Goal: Task Accomplishment & Management: Manage account settings

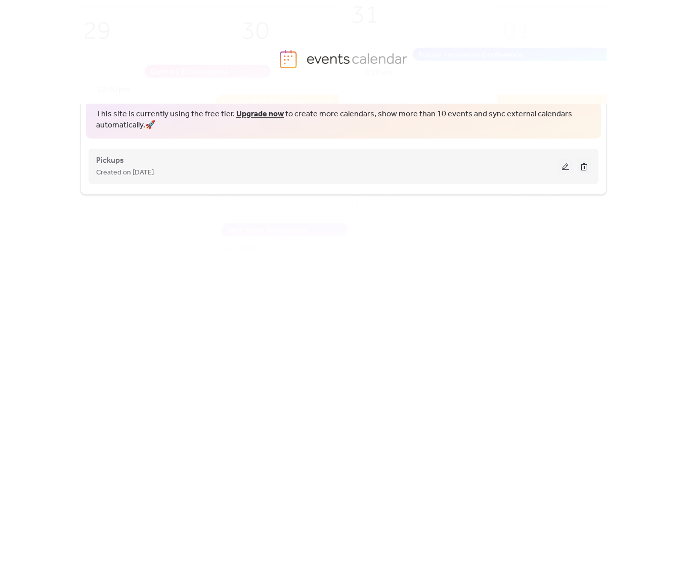
click at [561, 170] on button at bounding box center [565, 166] width 14 height 15
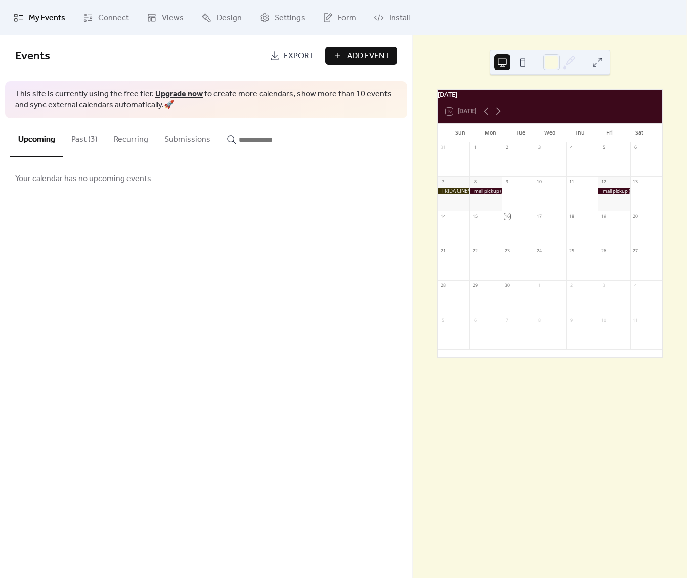
click at [82, 141] on button "Past (3)" at bounding box center [84, 136] width 42 height 37
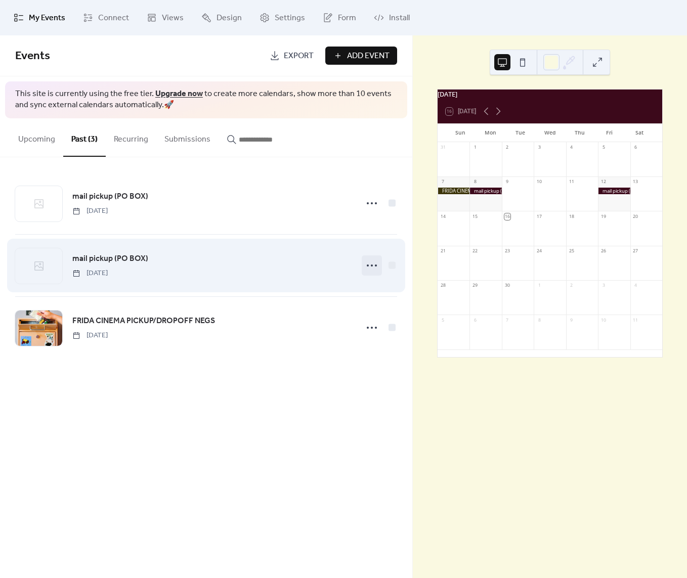
click at [364, 268] on icon at bounding box center [372, 265] width 16 height 16
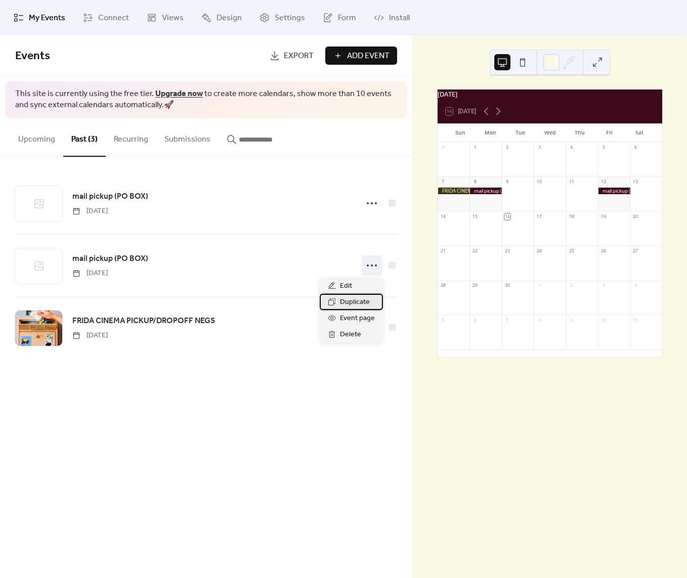
click at [364, 294] on div "Duplicate" at bounding box center [351, 302] width 63 height 16
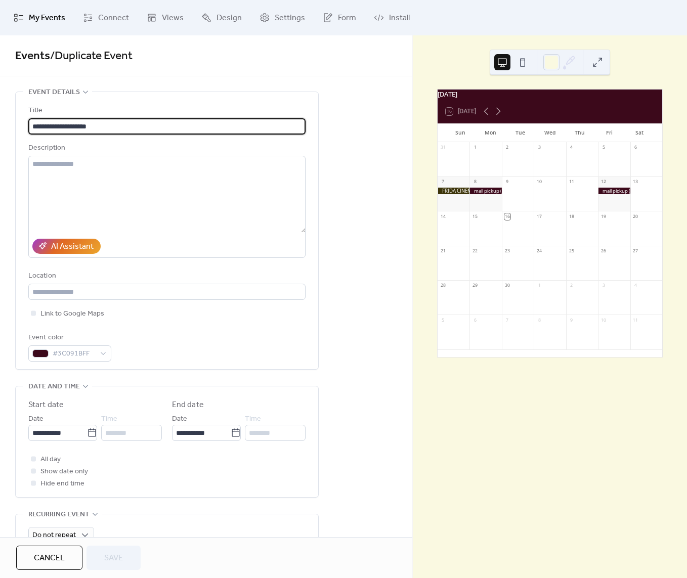
click at [57, 569] on button "Cancel" at bounding box center [49, 558] width 66 height 24
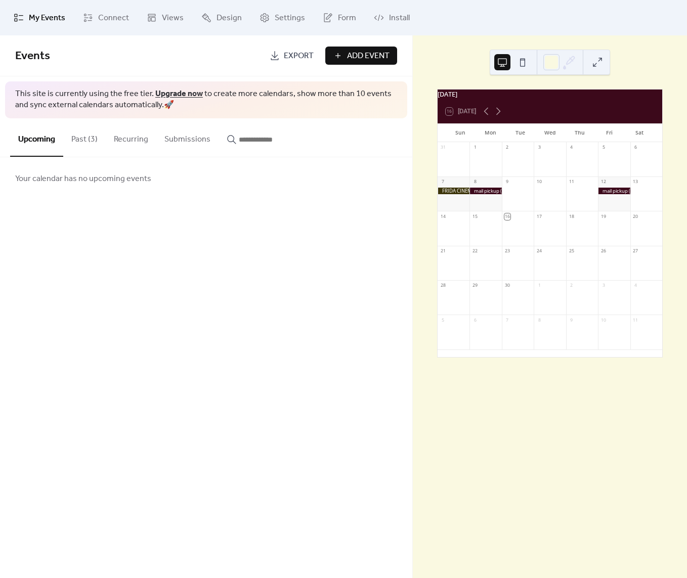
click at [94, 139] on button "Past (3)" at bounding box center [84, 136] width 42 height 37
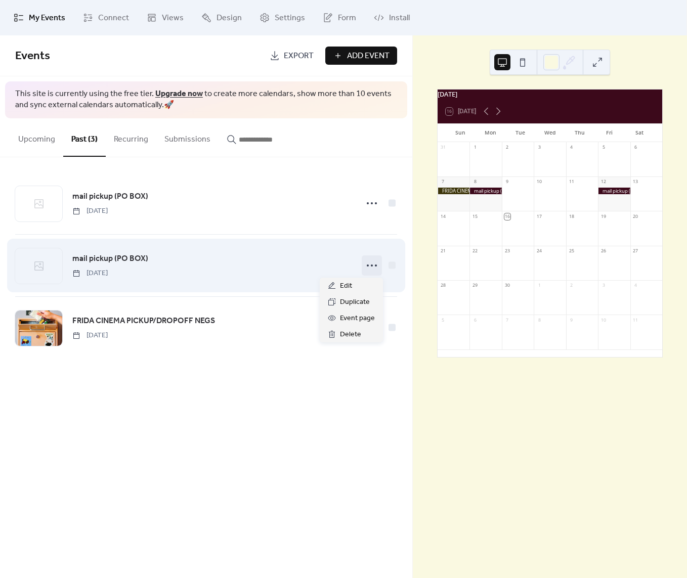
click at [367, 269] on icon at bounding box center [372, 265] width 16 height 16
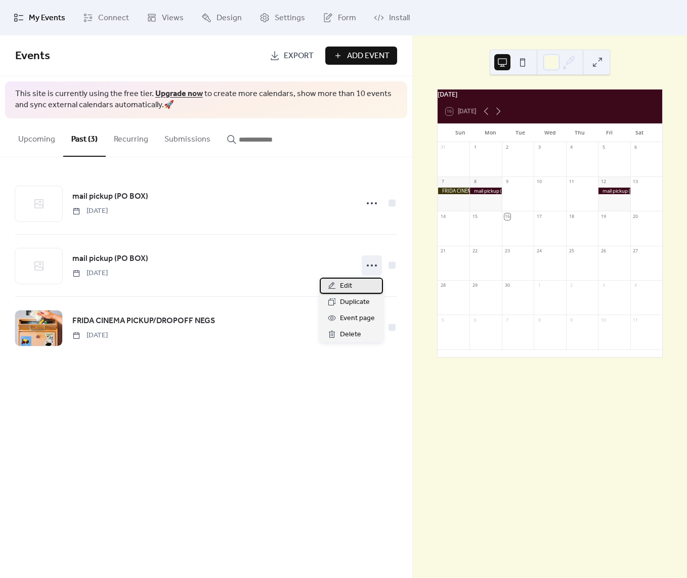
click at [350, 285] on span "Edit" at bounding box center [346, 286] width 12 height 12
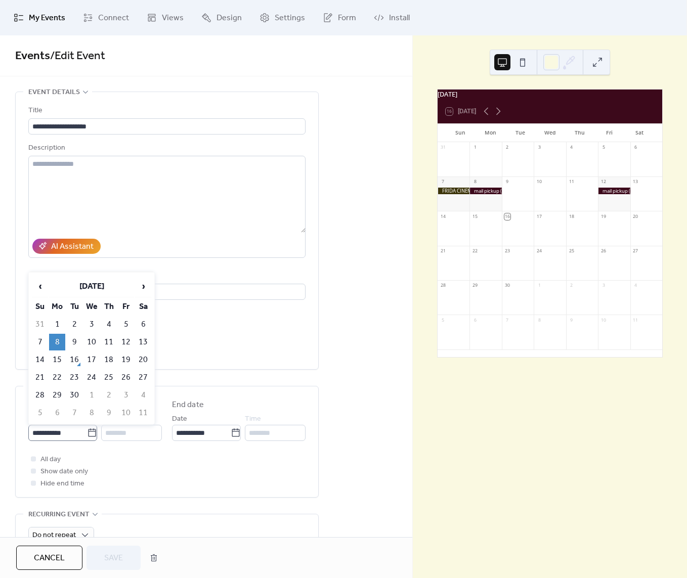
click at [91, 434] on icon at bounding box center [92, 433] width 10 height 10
click at [87, 434] on input "**********" at bounding box center [57, 433] width 59 height 16
click at [61, 361] on td "15" at bounding box center [57, 359] width 16 height 17
type input "**********"
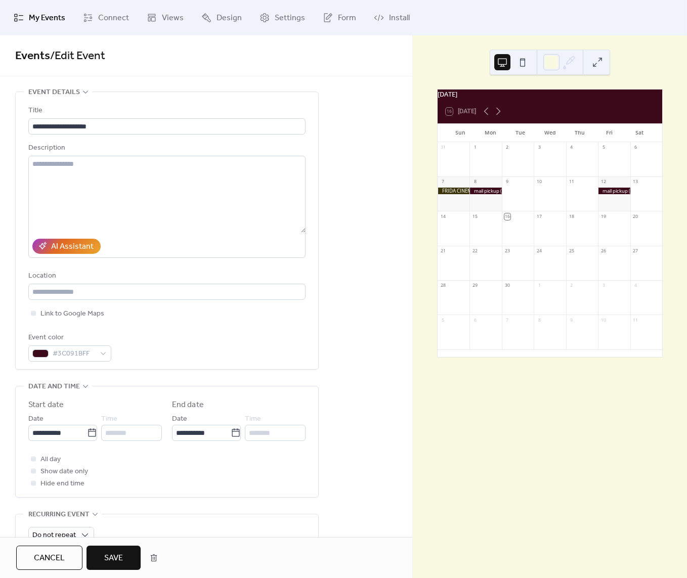
click at [113, 552] on span "Save" at bounding box center [113, 558] width 19 height 12
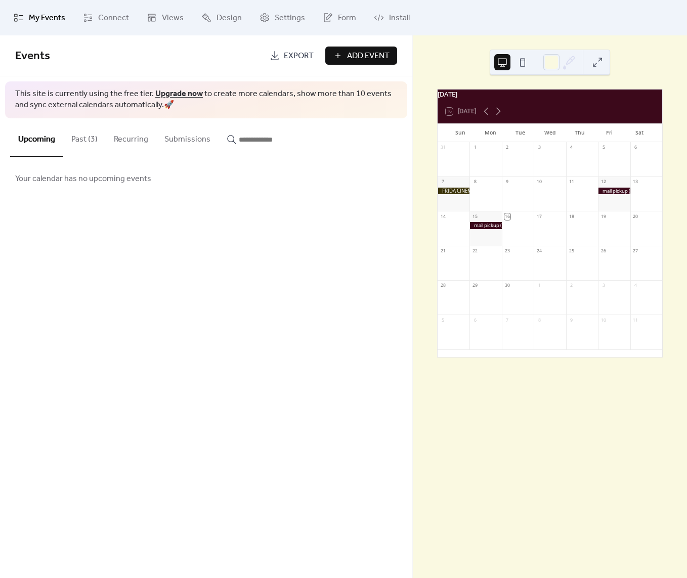
click at [89, 139] on button "Past (3)" at bounding box center [84, 136] width 42 height 37
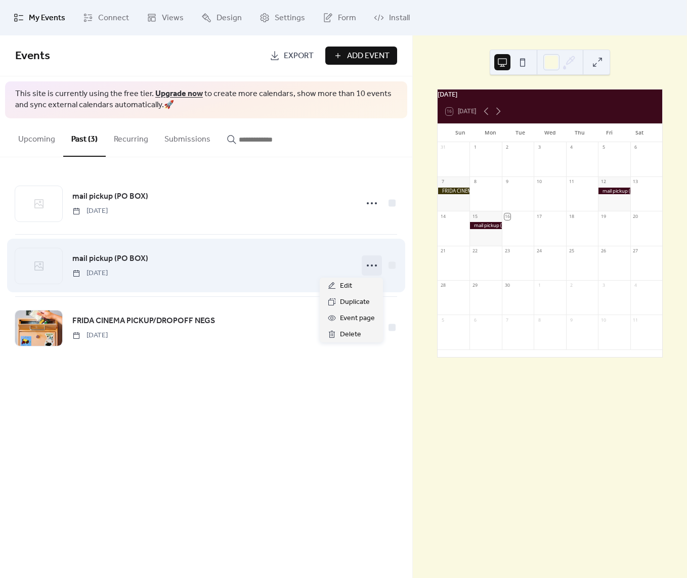
click at [375, 272] on icon at bounding box center [372, 265] width 16 height 16
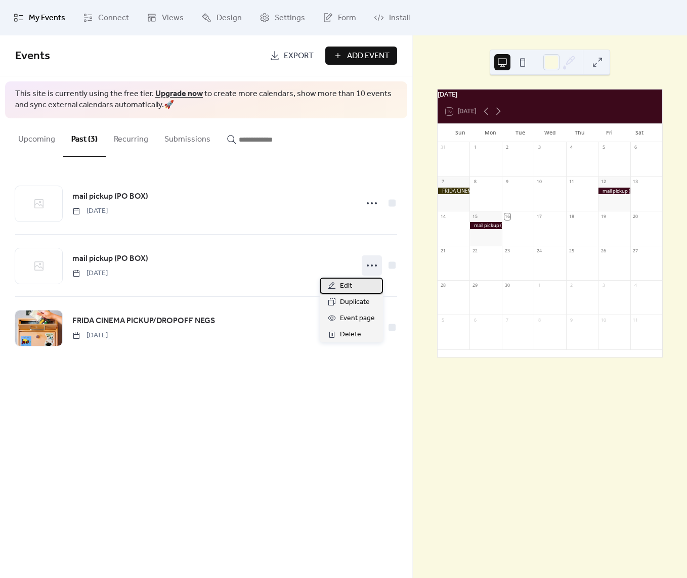
click at [356, 288] on div "Edit" at bounding box center [351, 286] width 63 height 16
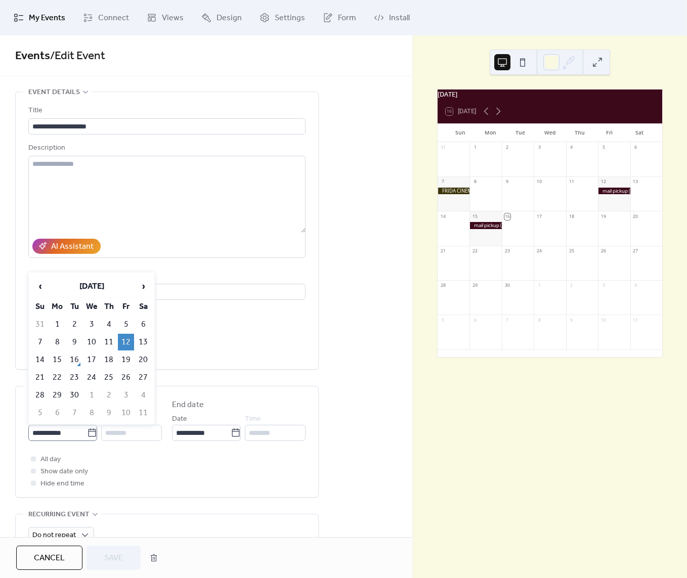
click at [90, 434] on icon at bounding box center [92, 433] width 10 height 10
click at [87, 434] on input "**********" at bounding box center [57, 433] width 59 height 16
click at [124, 366] on td "19" at bounding box center [126, 359] width 16 height 17
type input "**********"
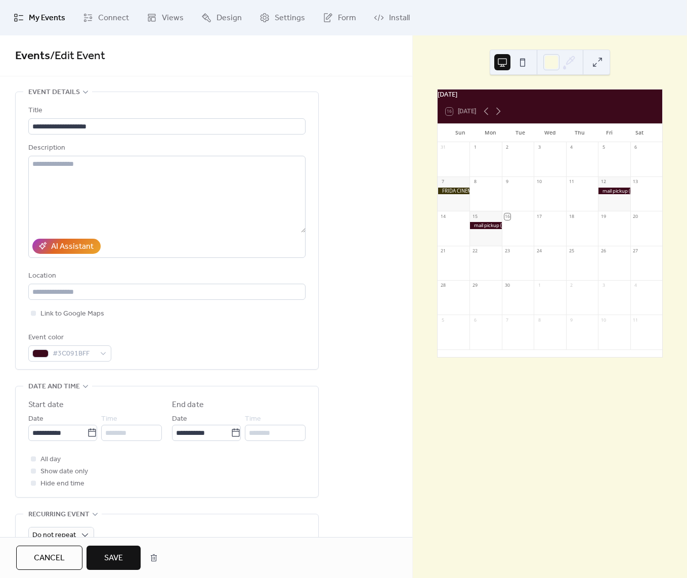
click at [118, 561] on span "Save" at bounding box center [113, 558] width 19 height 12
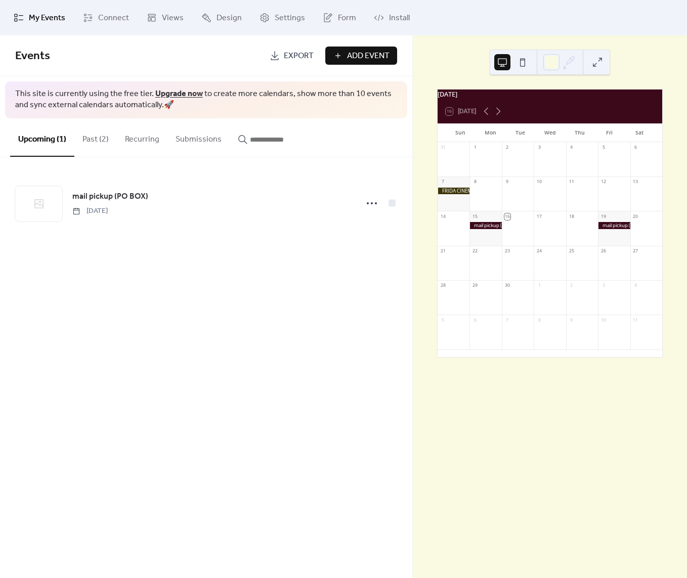
click at [95, 137] on button "Past (2)" at bounding box center [95, 136] width 42 height 37
